Goal: Communication & Community: Ask a question

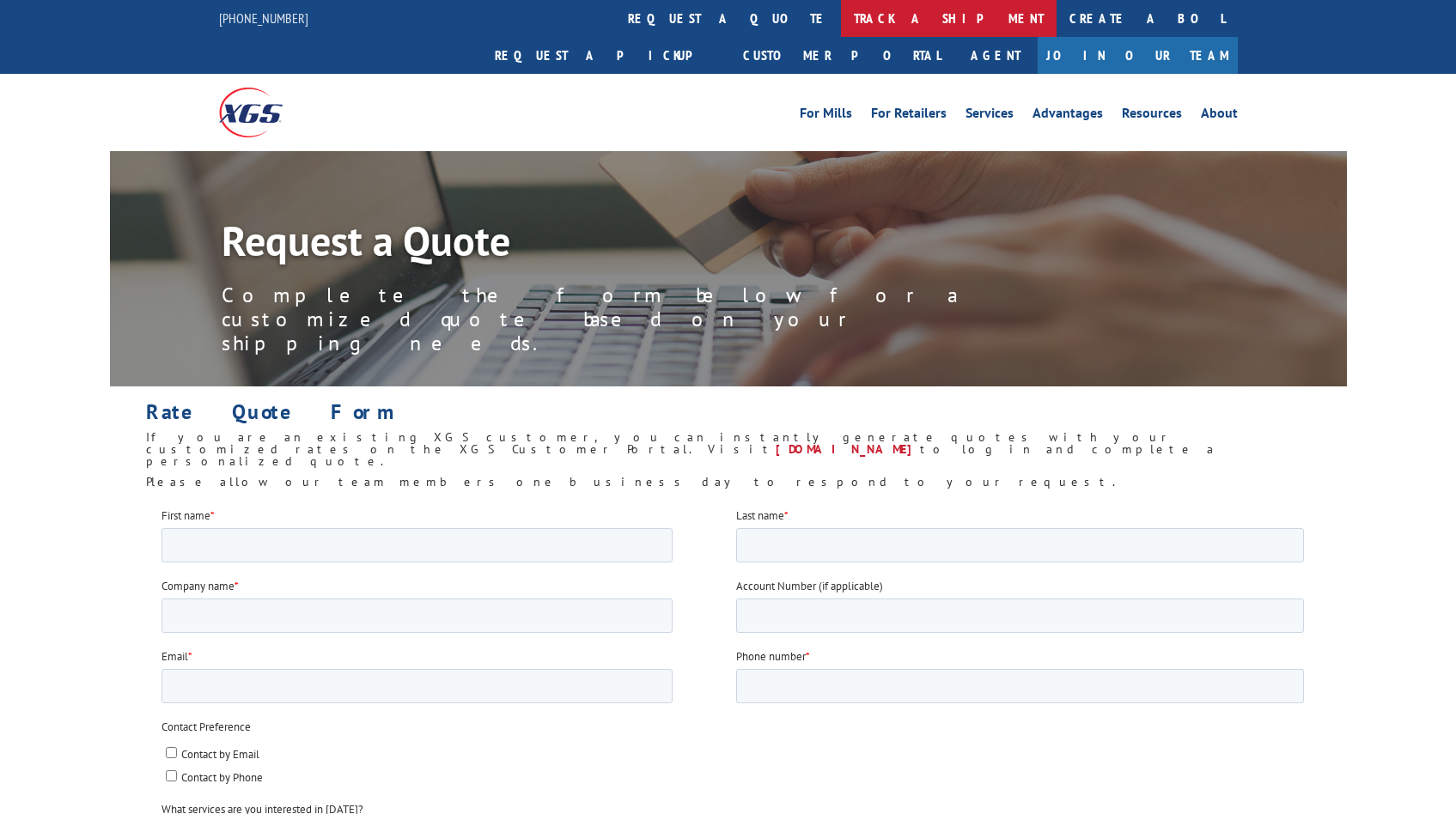
click at [840, 10] on link "track a shipment" at bounding box center [948, 19] width 215 height 37
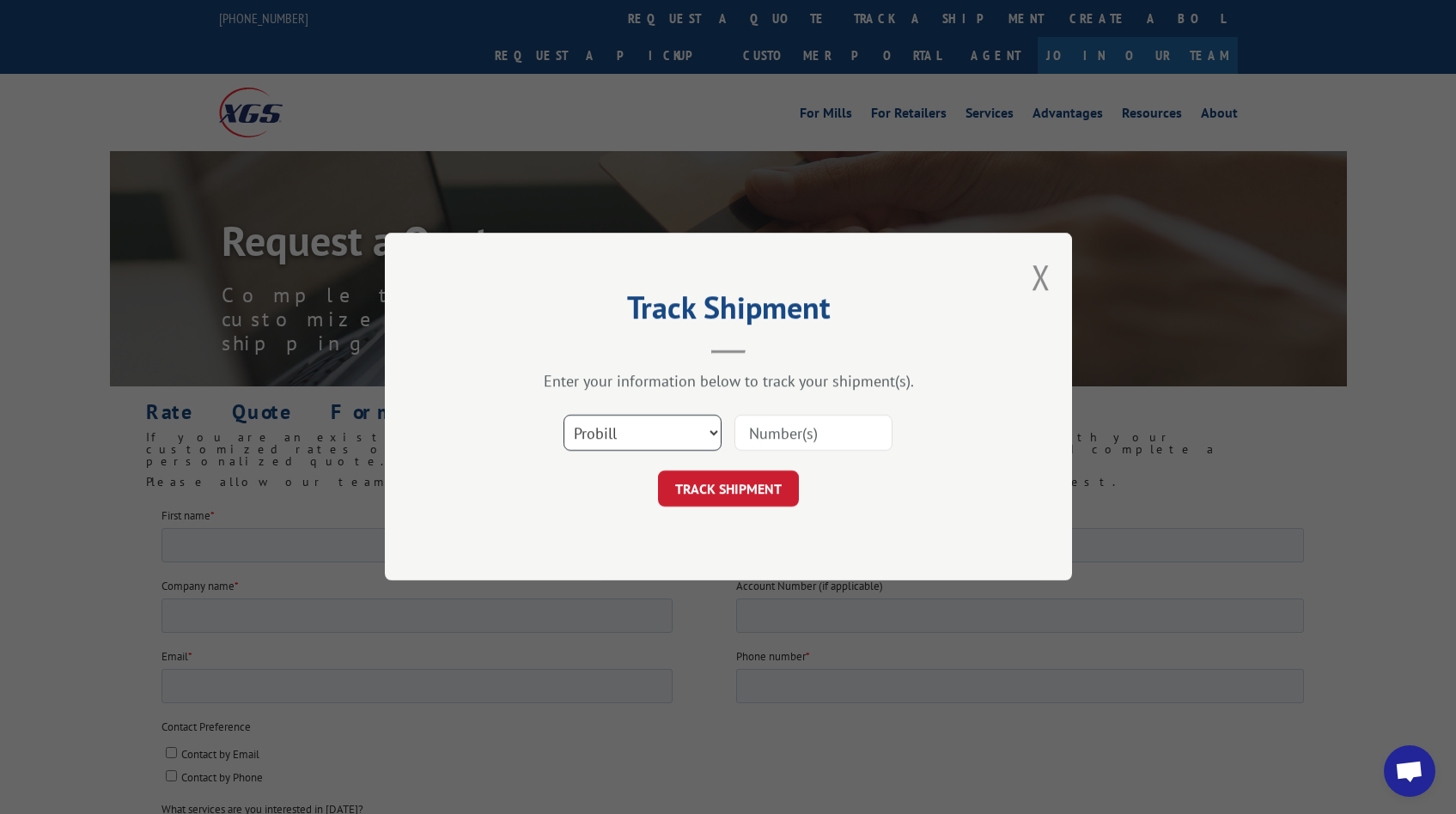
click at [681, 422] on select "Select category... Probill BOL PO" at bounding box center [642, 434] width 158 height 36
select select "bol"
click at [563, 416] on select "Select category... Probill BOL PO" at bounding box center [642, 434] width 158 height 36
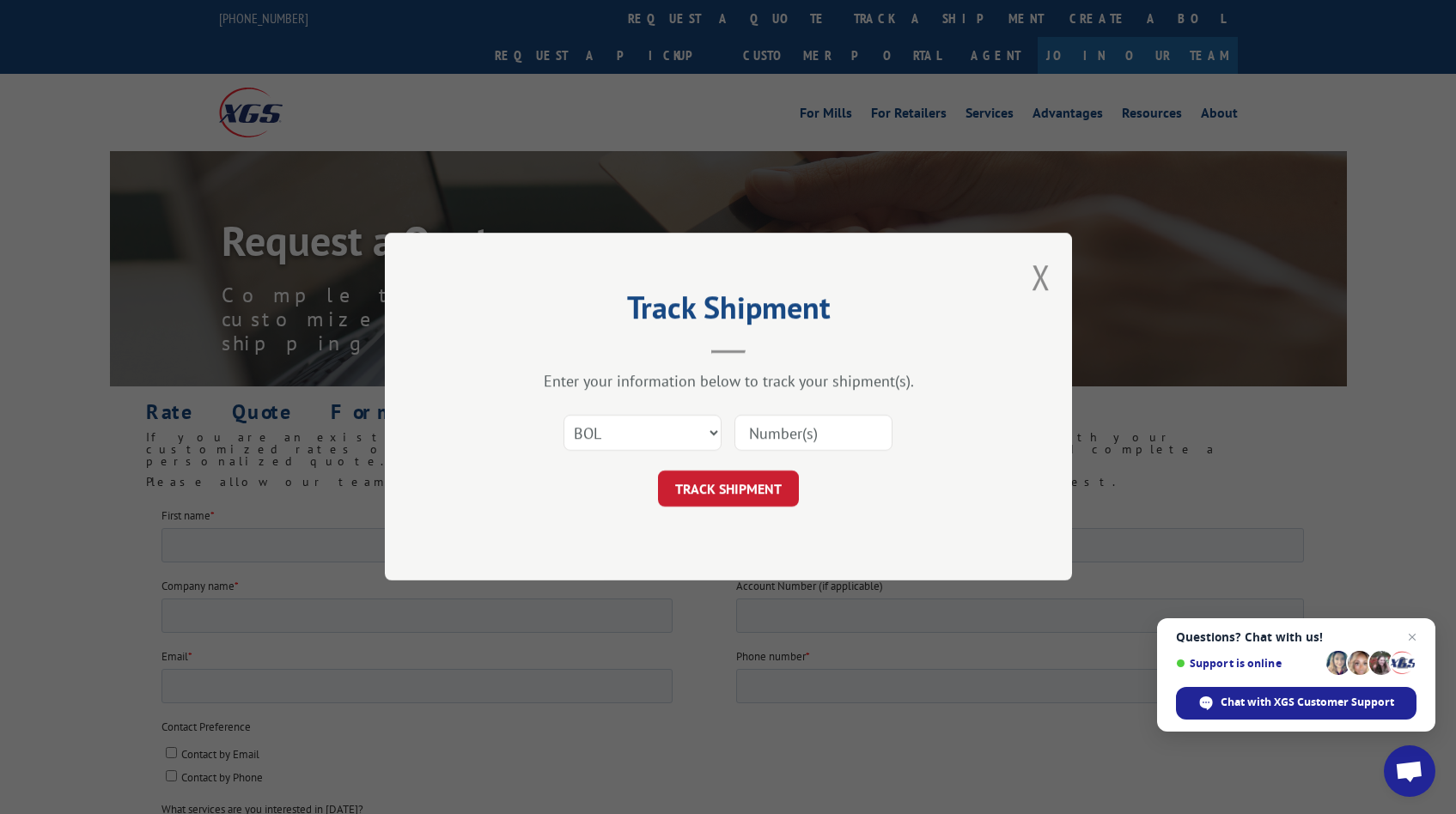
click at [769, 433] on input at bounding box center [812, 434] width 158 height 36
paste input "2845860"
type input "2845860"
click at [744, 474] on button "TRACK SHIPMENT" at bounding box center [728, 489] width 141 height 36
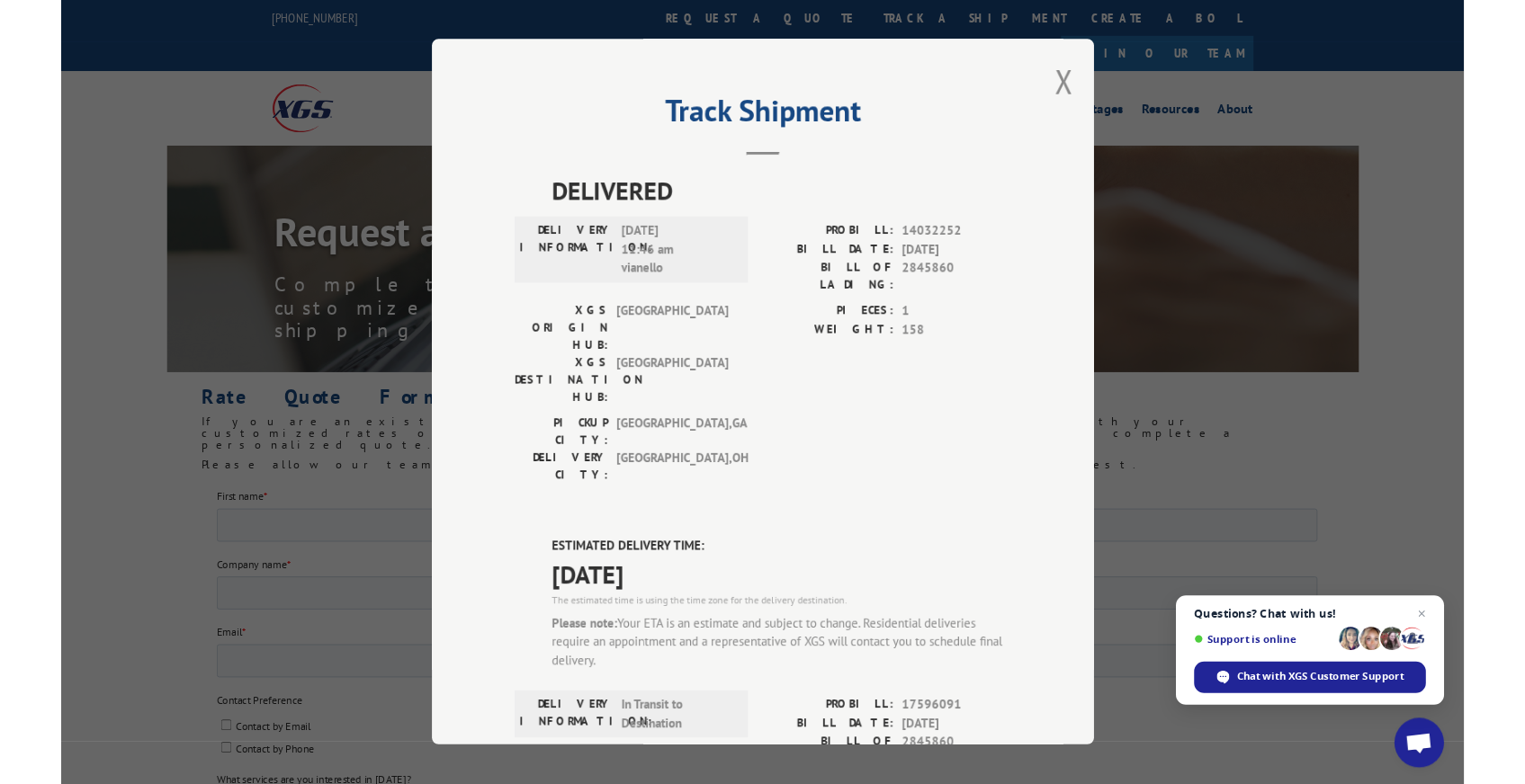
scroll to position [337, 0]
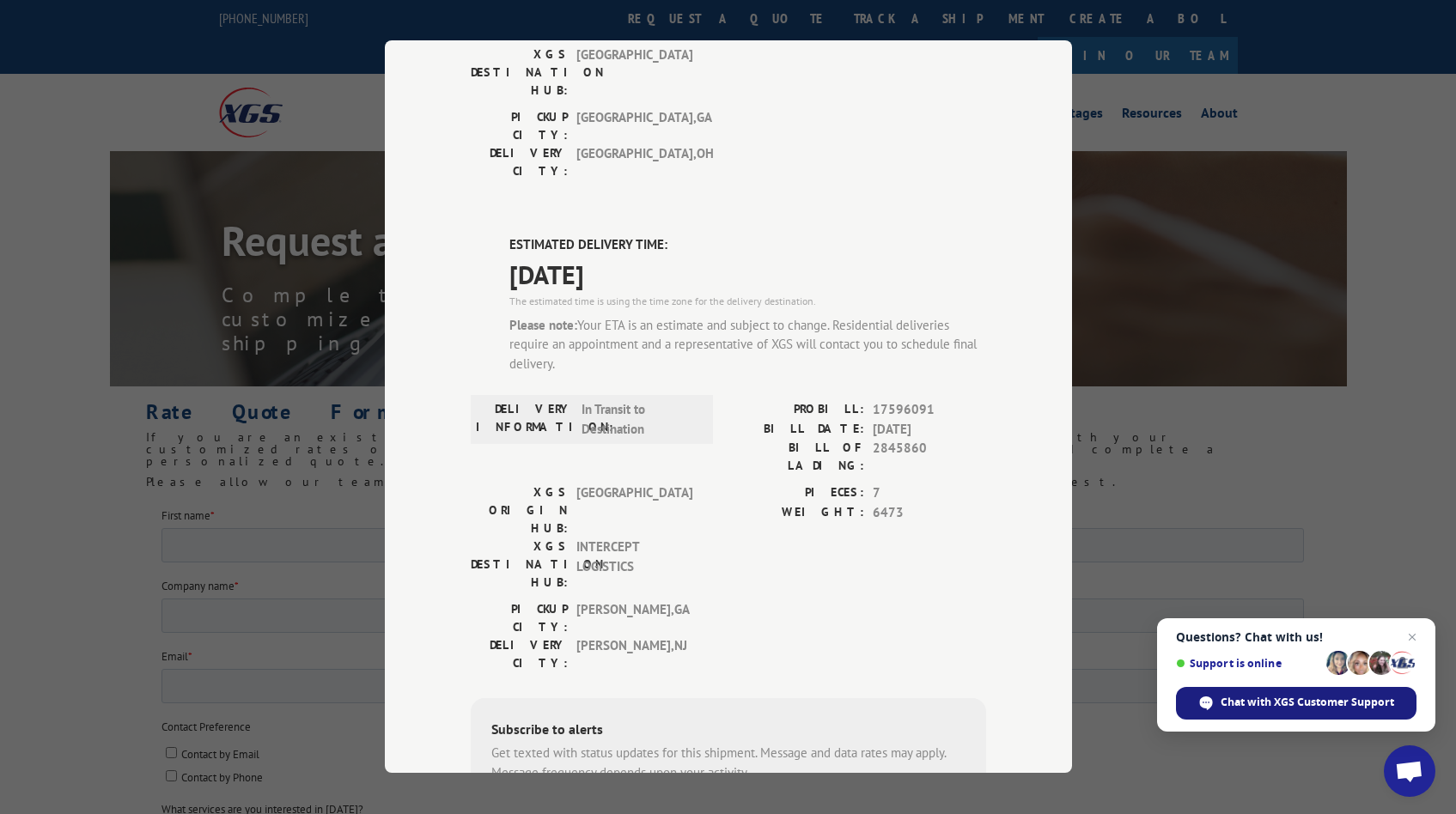
click at [1269, 699] on span "Chat with XGS Customer Support" at bounding box center [1307, 702] width 173 height 16
click at [1271, 702] on span "Chat with XGS Customer Support" at bounding box center [1307, 702] width 173 height 16
click at [1273, 699] on span "Chat with XGS Customer Support" at bounding box center [1307, 702] width 173 height 16
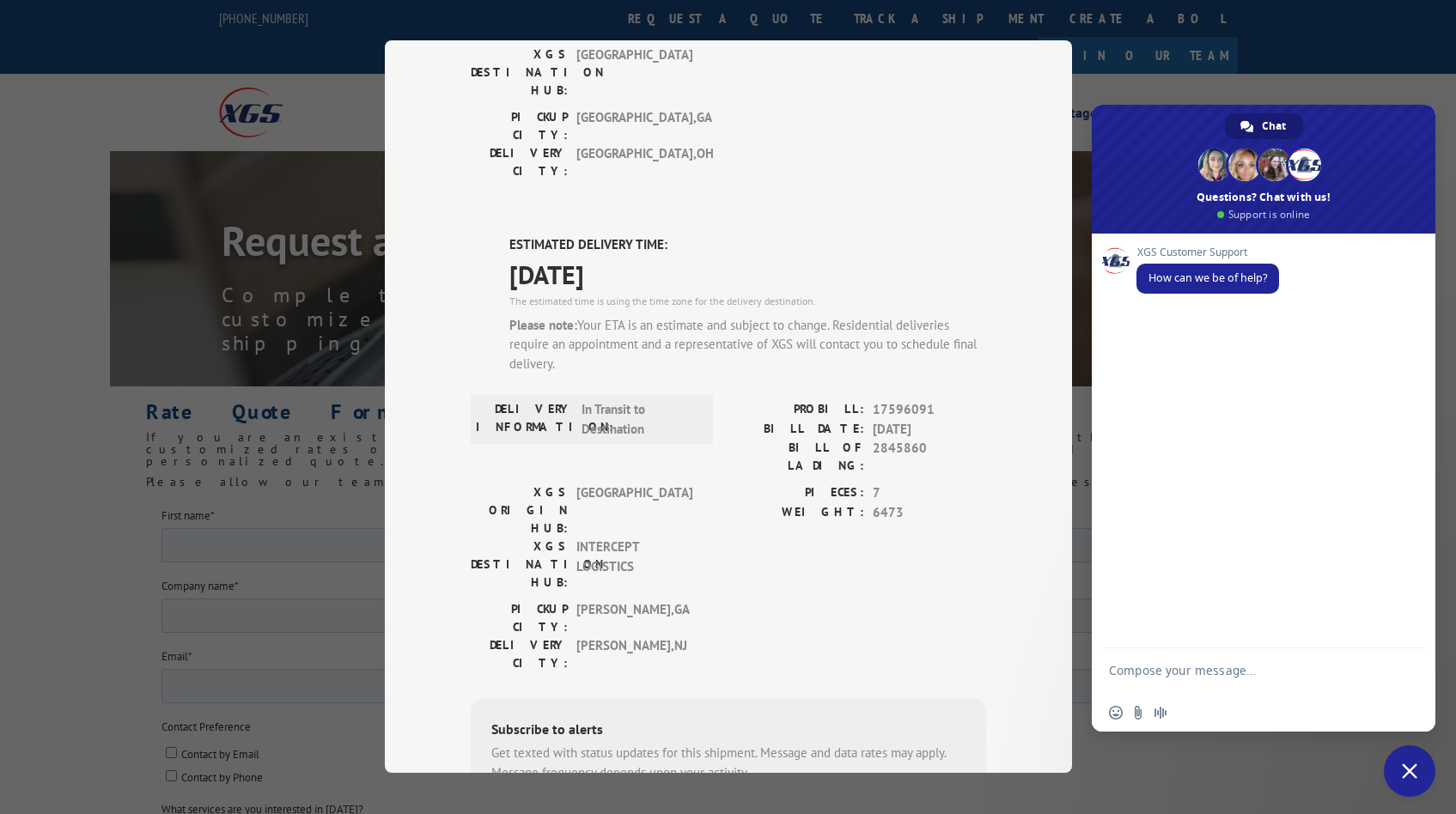
click at [1228, 664] on textarea "Compose your message..." at bounding box center [1244, 678] width 271 height 31
click at [1233, 671] on textarea "Compose your message..." at bounding box center [1244, 678] width 271 height 31
paste textarea "2845860"
click at [1309, 674] on textarea "Hi, can we expedite the delivery for 2845860?" at bounding box center [1244, 673] width 271 height 16
click at [1290, 680] on textarea "Hi, can we expedite the delivery for tracking 2845860?" at bounding box center [1244, 678] width 271 height 31
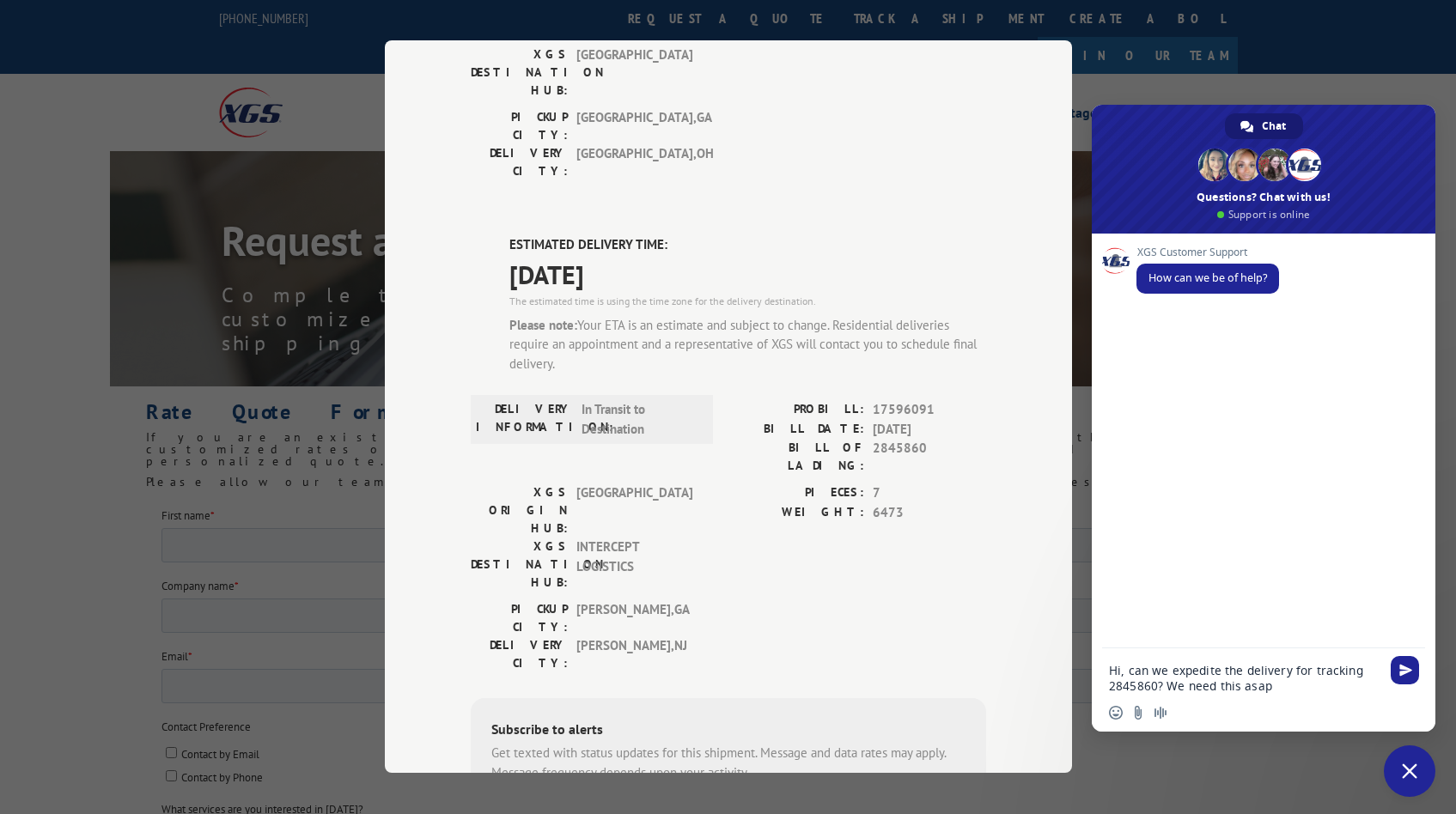
click at [1135, 671] on textarea "Hi, can we expedite the delivery for tracking 2845860? We need this asap" at bounding box center [1244, 678] width 271 height 31
click at [1230, 671] on textarea "Hi, is there anyway we expedite the delivery for tracking 2845860? We need this…" at bounding box center [1244, 678] width 271 height 31
type textarea "Hi, is there anyway we can expedite the delivery for tracking 2845860? We need …"
click at [1402, 655] on span "Send" at bounding box center [1406, 655] width 13 height 13
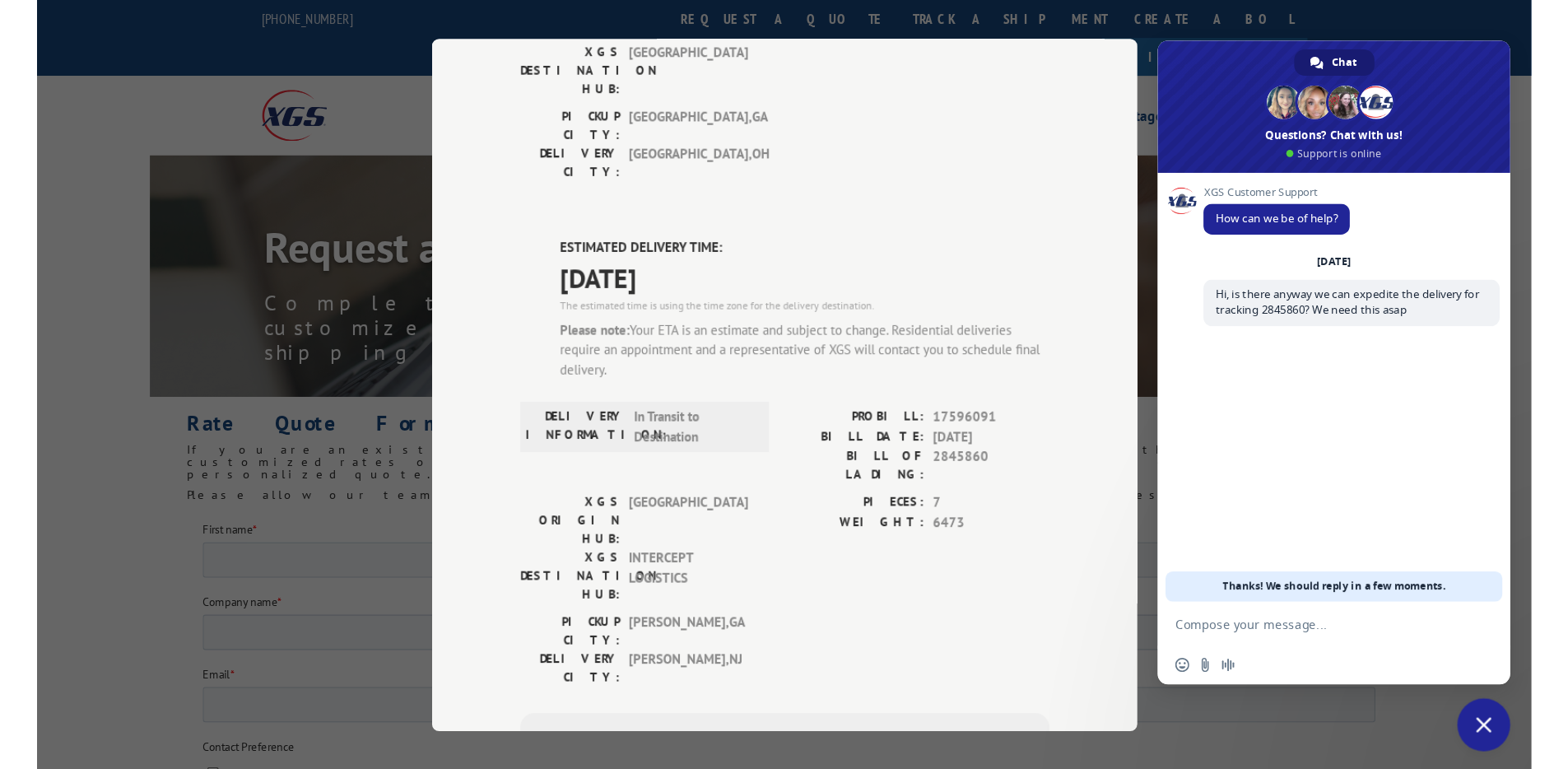
scroll to position [309, 0]
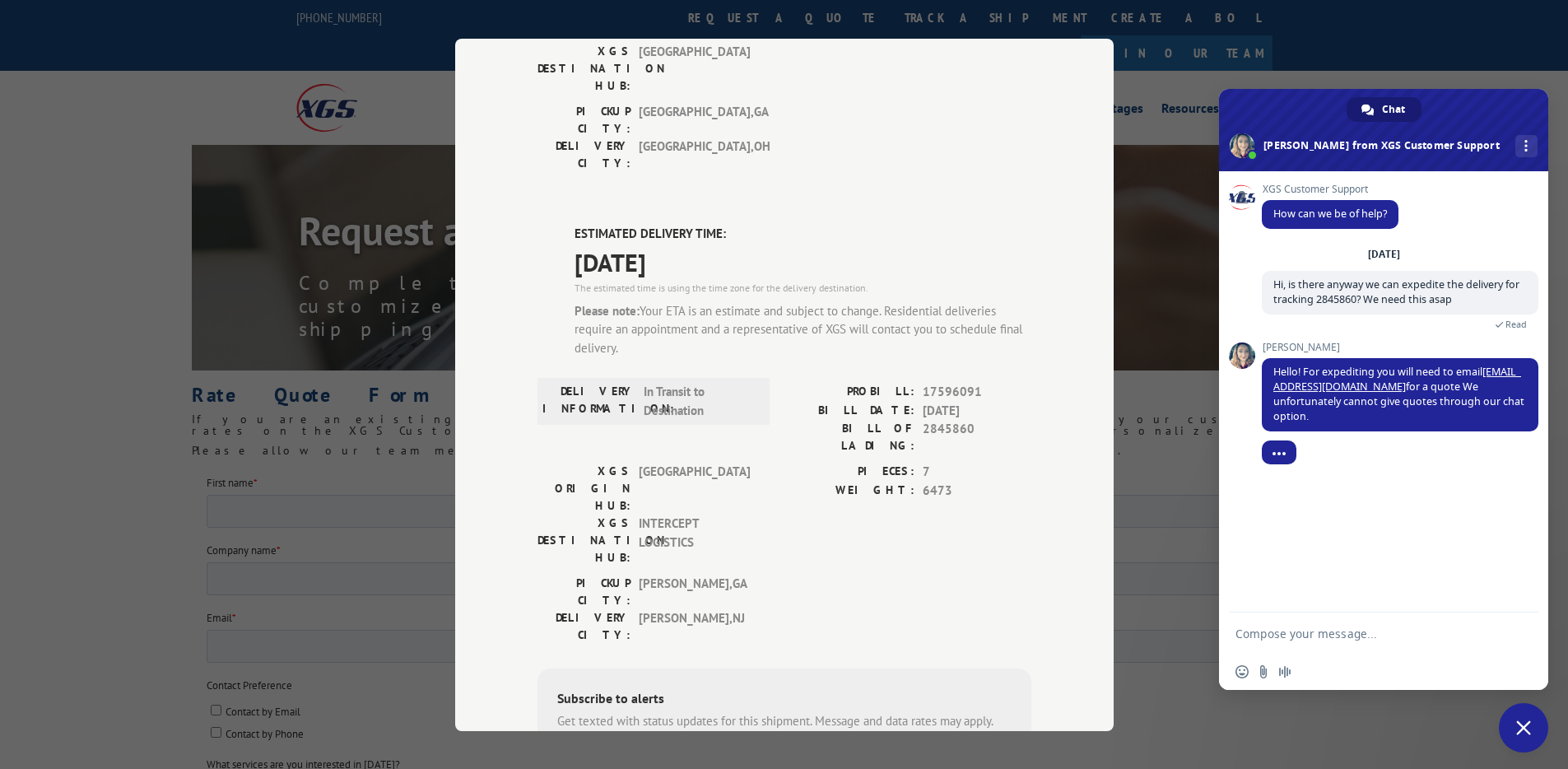
click at [1395, 636] on textarea "Compose your message..." at bounding box center [1365, 634] width 260 height 15
type textarea "is there an extra fee?"
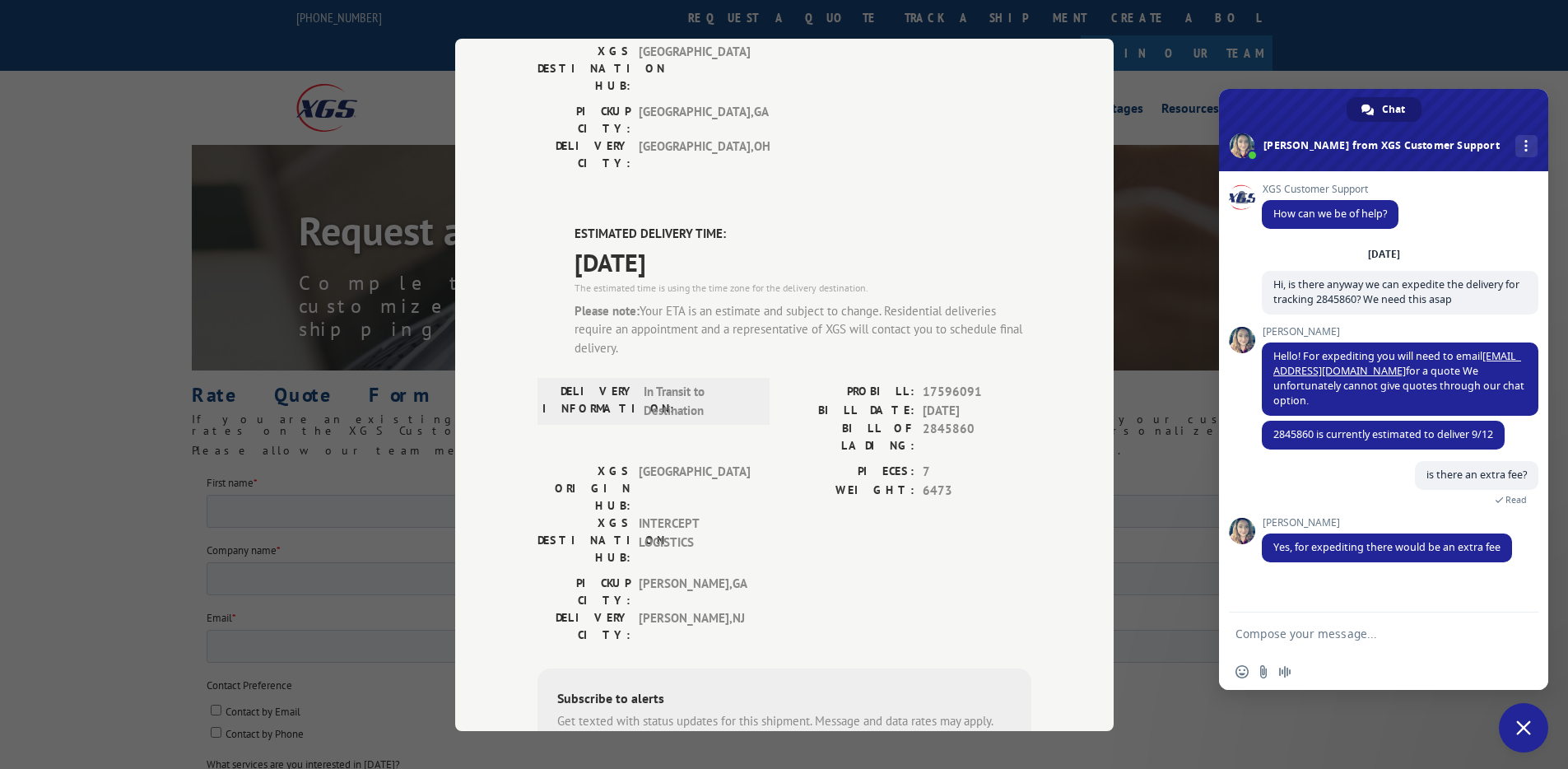
click at [1370, 634] on textarea "Compose your message..." at bounding box center [1365, 634] width 260 height 15
type textarea "Thank you."
click at [1395, 634] on span "Send" at bounding box center [1520, 634] width 13 height 13
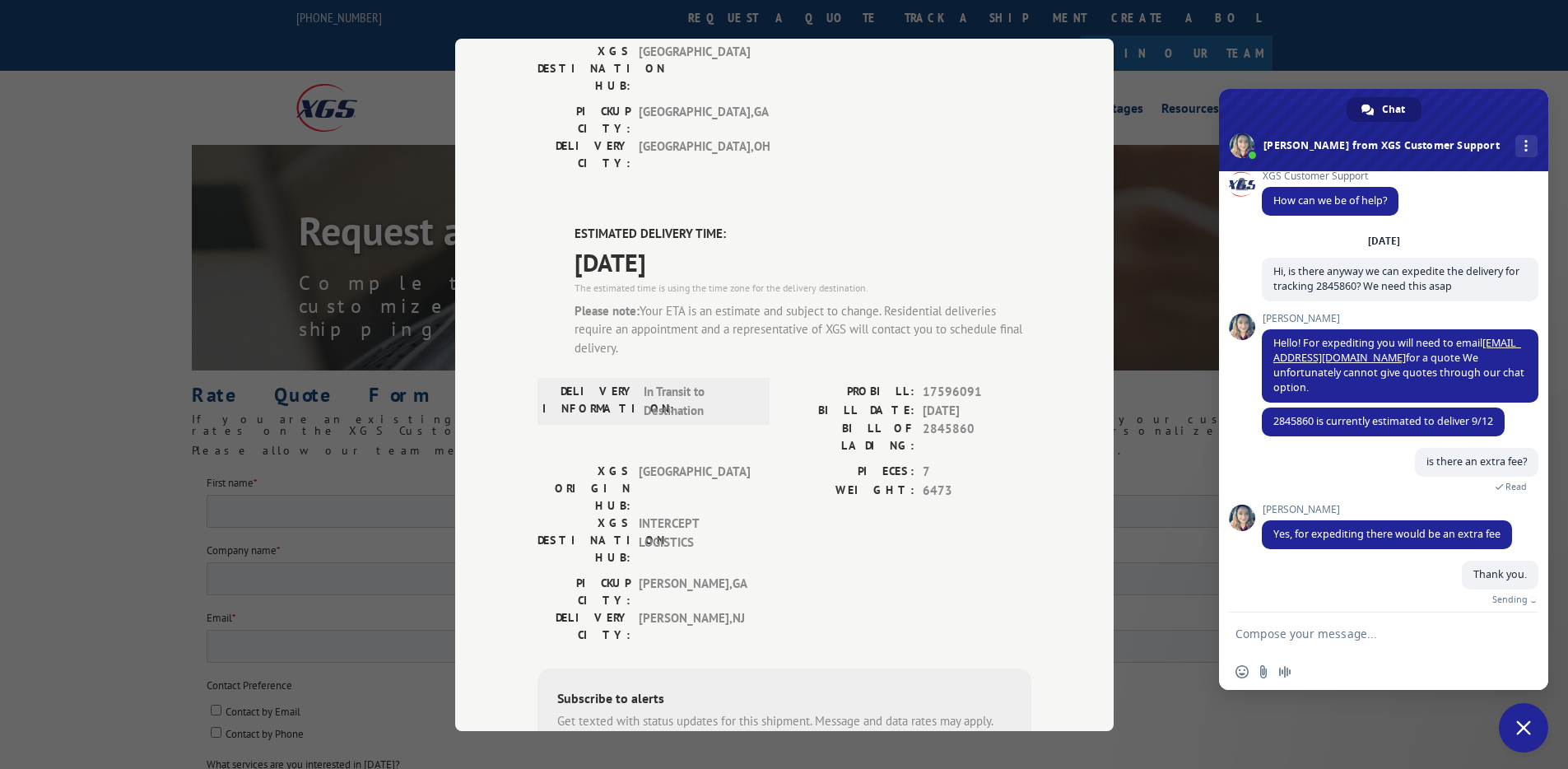
scroll to position [0, 0]
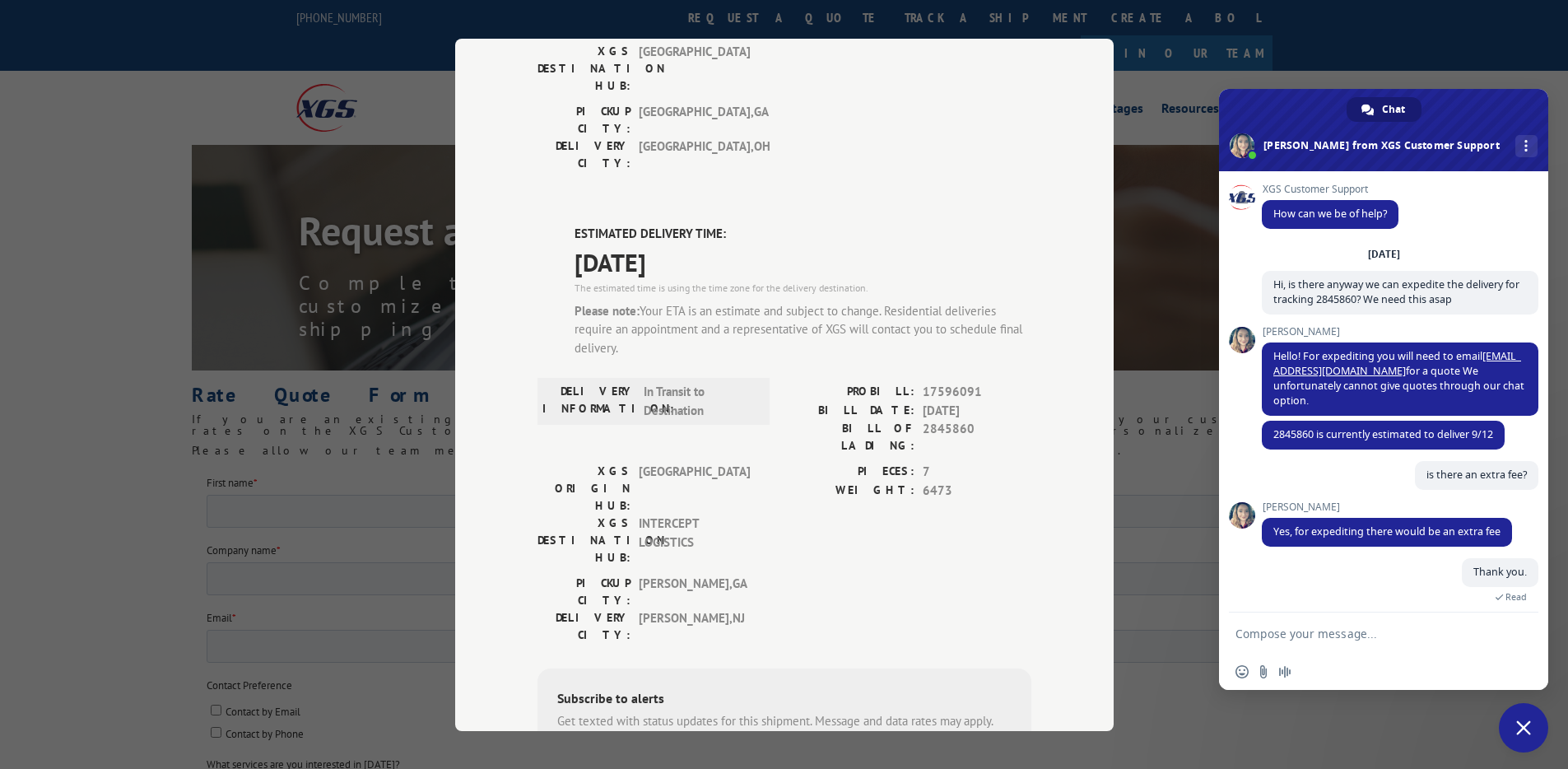
click at [1395, 732] on span "Close chat" at bounding box center [1523, 728] width 15 height 15
